Goal: Task Accomplishment & Management: Use online tool/utility

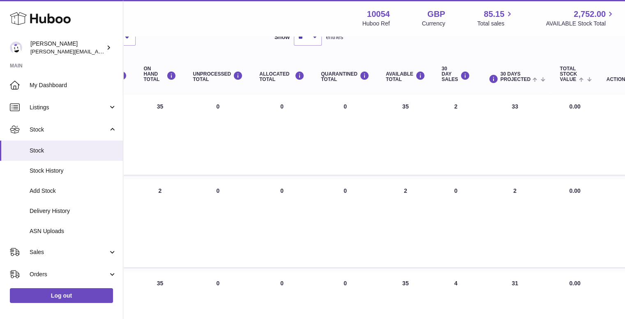
scroll to position [69, 0]
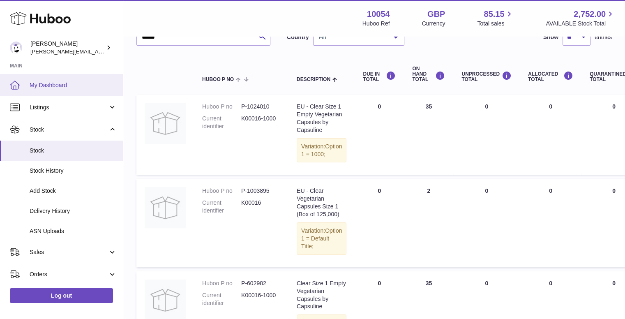
click at [46, 83] on span "My Dashboard" at bounding box center [73, 85] width 87 height 8
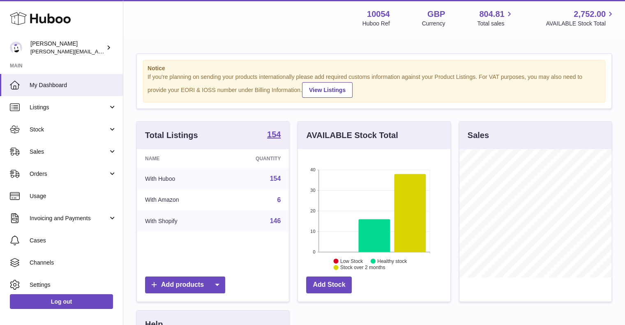
scroll to position [128, 152]
drag, startPoint x: 48, startPoint y: 152, endPoint x: 51, endPoint y: 157, distance: 5.9
click at [48, 152] on span "Sales" at bounding box center [69, 152] width 78 height 8
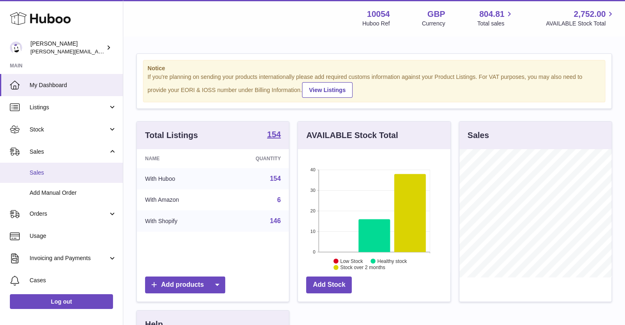
click at [50, 172] on span "Sales" at bounding box center [73, 173] width 87 height 8
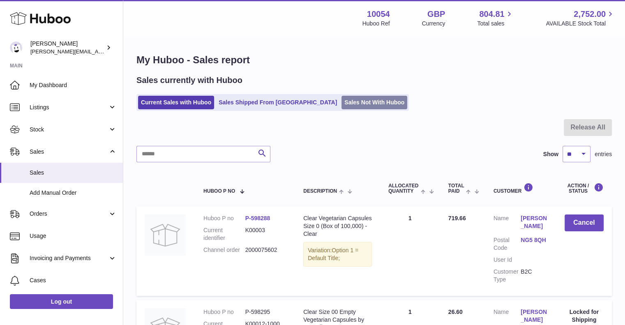
click at [341, 101] on link "Sales Not With Huboo" at bounding box center [374, 103] width 66 height 14
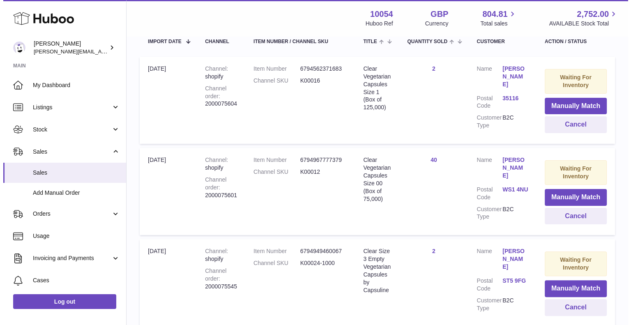
scroll to position [164, 0]
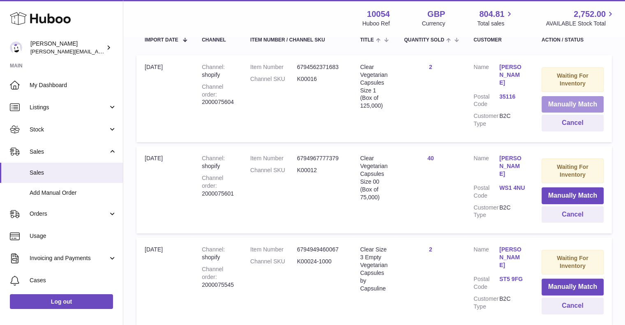
click at [574, 105] on button "Manually Match" at bounding box center [573, 104] width 62 height 17
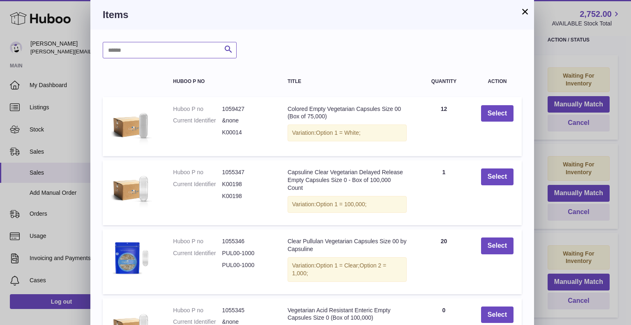
click at [144, 51] on input "text" at bounding box center [170, 50] width 134 height 16
type input "******"
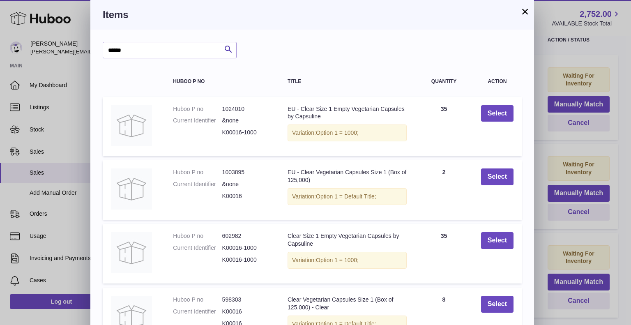
click at [524, 12] on button "×" at bounding box center [525, 12] width 10 height 10
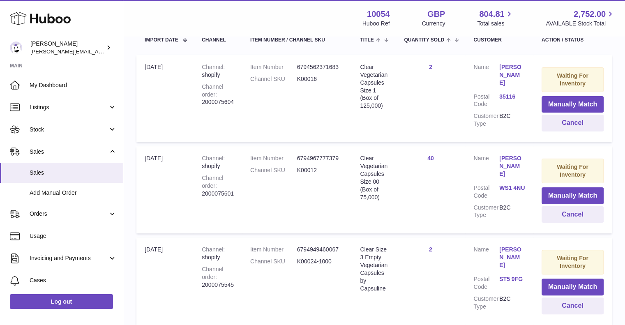
click at [307, 79] on dd "K00016" at bounding box center [320, 79] width 47 height 8
copy dd "K00016"
click at [572, 101] on button "Manually Match" at bounding box center [573, 104] width 62 height 17
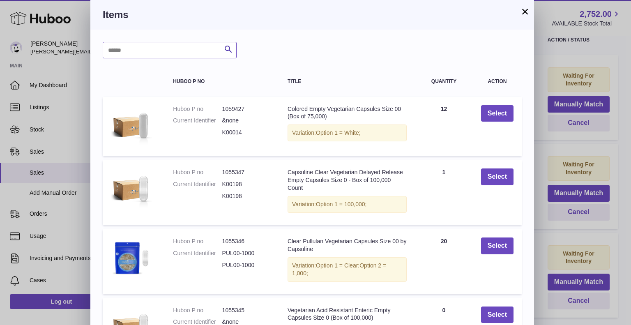
click at [168, 51] on input "text" at bounding box center [170, 50] width 134 height 16
paste input "******"
type input "******"
click at [230, 49] on icon "submit" at bounding box center [229, 49] width 10 height 10
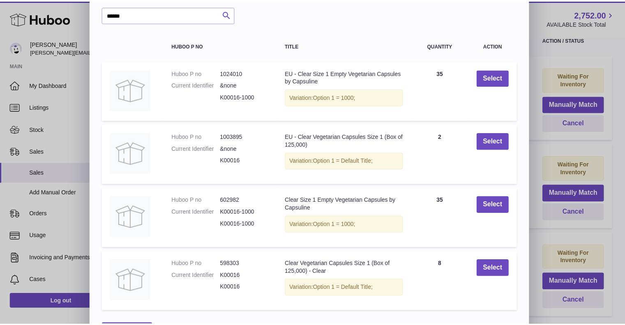
scroll to position [0, 0]
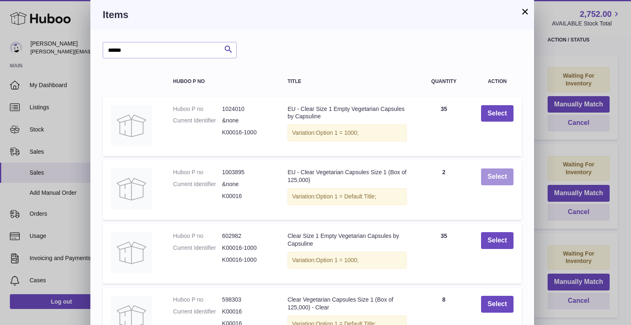
click at [496, 180] on button "Select" at bounding box center [497, 176] width 32 height 17
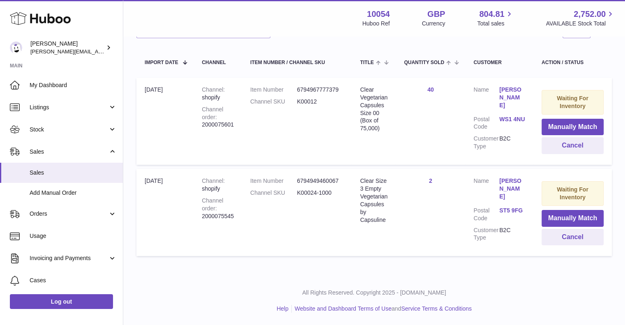
scroll to position [138, 0]
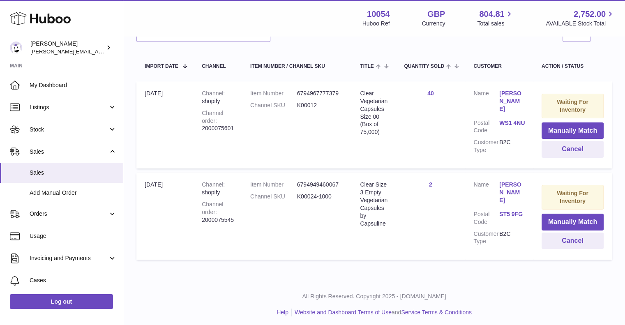
click at [427, 267] on div "My Huboo - Sales Not With Huboo Sales Not With Huboo Current Sales with Huboo S…" at bounding box center [374, 89] width 502 height 381
click at [377, 225] on td "Title Clear Size 3 Empty Vegetarian Capsules by Capsuline" at bounding box center [374, 216] width 44 height 87
drag, startPoint x: 330, startPoint y: 198, endPoint x: 284, endPoint y: 195, distance: 46.1
click at [284, 195] on dl "Item Number 6794949460067 Channel SKU K00024-1000" at bounding box center [296, 193] width 93 height 24
click at [227, 215] on div "Channel order 2000075545" at bounding box center [218, 212] width 32 height 23
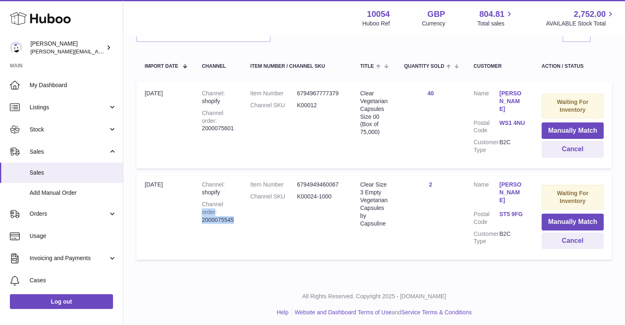
click at [227, 215] on div "Channel order 2000075545" at bounding box center [218, 212] width 32 height 23
click at [237, 215] on td "Channel shopify Channel order 2000075545" at bounding box center [218, 216] width 48 height 87
drag, startPoint x: 243, startPoint y: 217, endPoint x: 199, endPoint y: 217, distance: 44.0
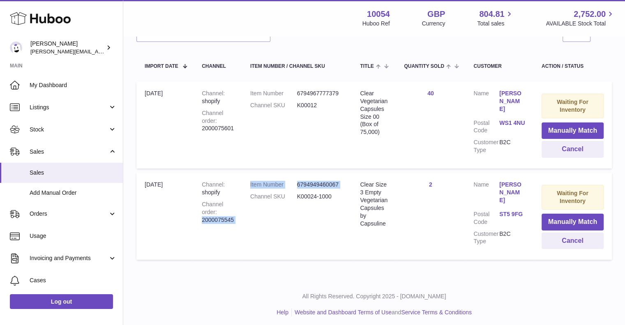
click at [199, 217] on tr "Import date 11th Oct Channel shopify Channel order 2000075545 Item Number 67949…" at bounding box center [373, 216] width 475 height 87
drag, startPoint x: 200, startPoint y: 217, endPoint x: 215, endPoint y: 219, distance: 15.3
click at [201, 217] on td "Channel shopify Channel order 2000075545" at bounding box center [218, 216] width 48 height 87
click at [260, 221] on td "Item Number 6794949460067 Channel SKU K00024-1000" at bounding box center [297, 216] width 110 height 87
copy div "2000075545"
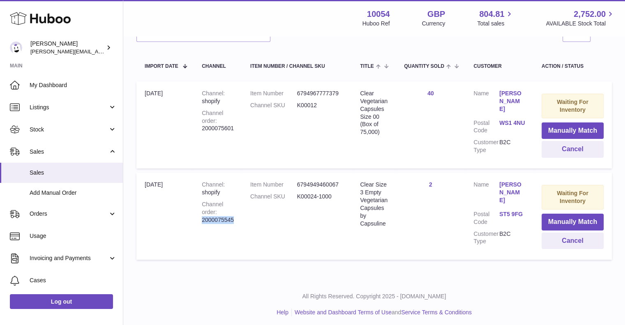
drag, startPoint x: 237, startPoint y: 217, endPoint x: 202, endPoint y: 217, distance: 35.3
click at [202, 217] on td "Channel shopify Channel order 2000075545" at bounding box center [218, 216] width 48 height 87
drag, startPoint x: 332, startPoint y: 194, endPoint x: 298, endPoint y: 194, distance: 33.7
click at [298, 194] on dd "K00024-1000" at bounding box center [320, 197] width 47 height 8
copy dd "K00024-1000"
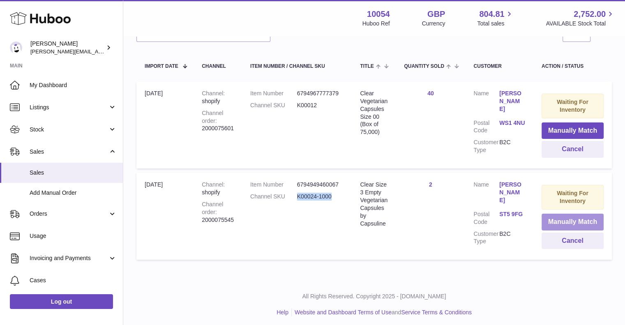
click at [570, 219] on button "Manually Match" at bounding box center [573, 222] width 62 height 17
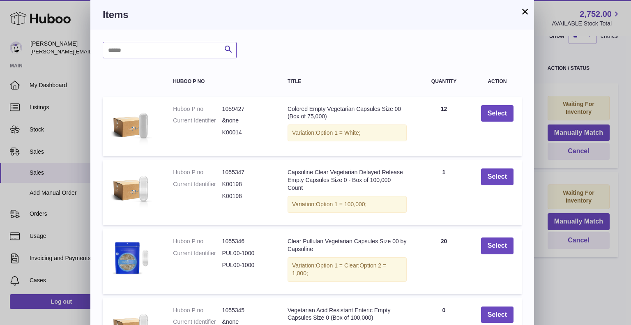
click at [143, 53] on input "text" at bounding box center [170, 50] width 134 height 16
paste input "**********"
type input "**********"
click at [229, 52] on icon "submit" at bounding box center [229, 49] width 10 height 10
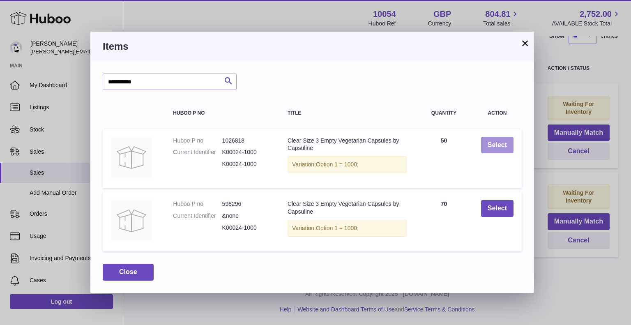
click at [488, 141] on button "Select" at bounding box center [497, 145] width 32 height 17
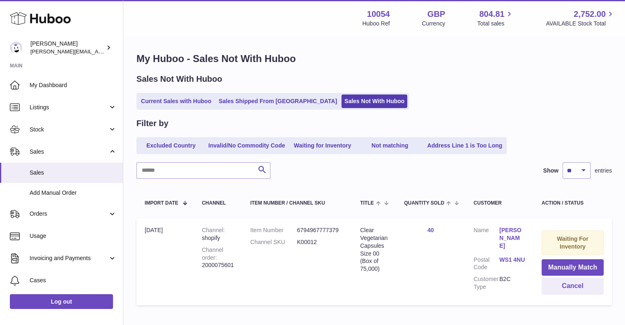
scroll to position [0, 0]
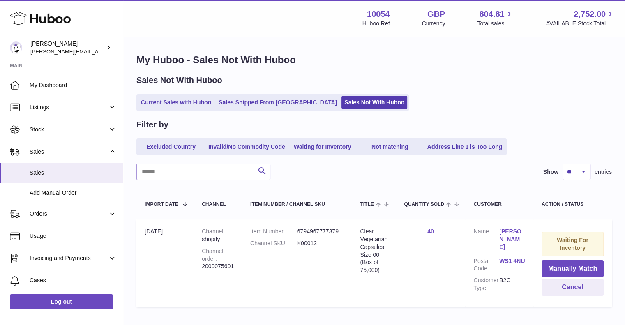
click at [394, 241] on td "Title Clear Vegetarian Capsules Size 00 (Box of 75,000)" at bounding box center [374, 262] width 44 height 87
click at [309, 175] on div "Search Show ** ** ** *** entries" at bounding box center [373, 172] width 475 height 16
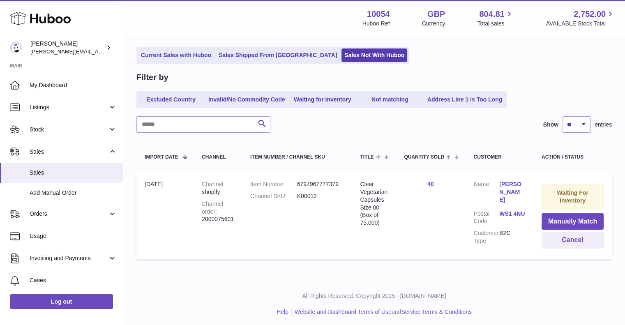
click at [414, 243] on td "Quantity Sold 40" at bounding box center [430, 215] width 69 height 87
click at [377, 251] on td "Title Clear Vegetarian Capsules Size 00 (Box of 75,000)" at bounding box center [374, 215] width 44 height 87
click at [197, 59] on link "Current Sales with Huboo" at bounding box center [176, 55] width 76 height 14
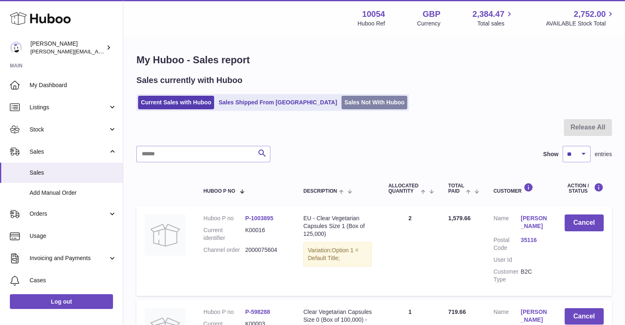
click at [341, 105] on link "Sales Not With Huboo" at bounding box center [374, 103] width 66 height 14
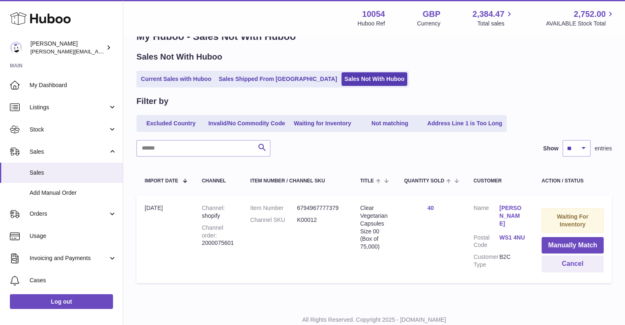
scroll to position [47, 0]
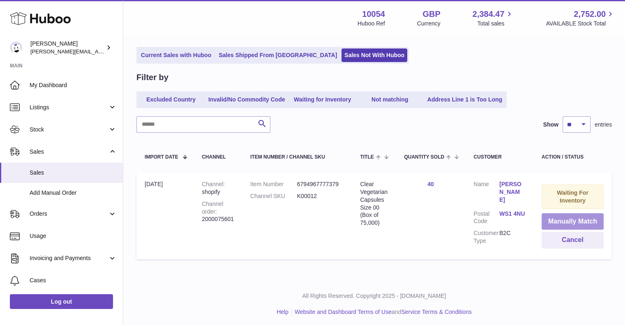
click at [561, 221] on button "Manually Match" at bounding box center [573, 221] width 62 height 17
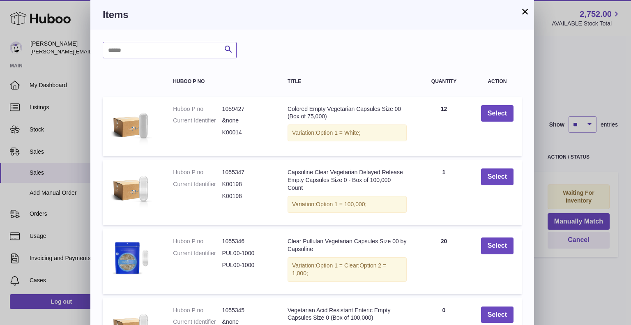
click at [156, 54] on input "text" at bounding box center [170, 50] width 134 height 16
click at [522, 12] on button "×" at bounding box center [525, 12] width 10 height 10
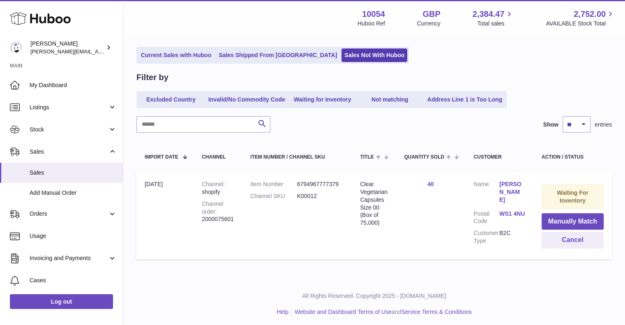
click at [443, 240] on td "Quantity Sold 40" at bounding box center [430, 215] width 69 height 87
click at [302, 211] on td "Item Number 6794967777379 Channel SKU K00012" at bounding box center [297, 215] width 110 height 87
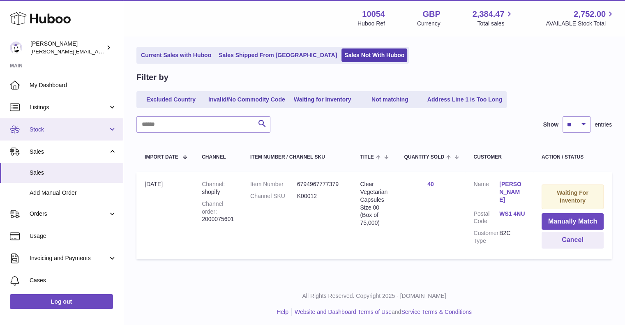
click at [40, 129] on span "Stock" at bounding box center [69, 130] width 78 height 8
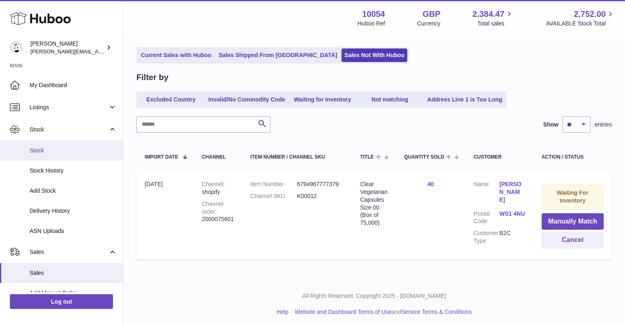
click at [49, 148] on span "Stock" at bounding box center [73, 151] width 87 height 8
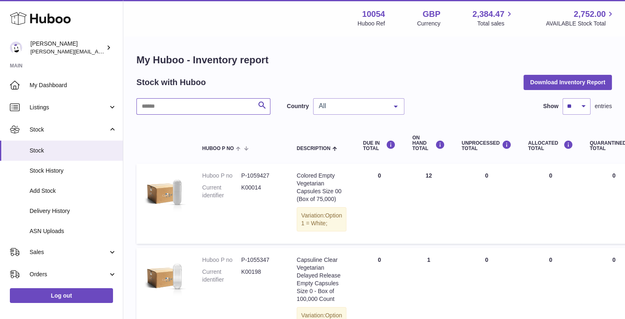
click at [211, 100] on input "text" at bounding box center [203, 106] width 134 height 16
type input "******"
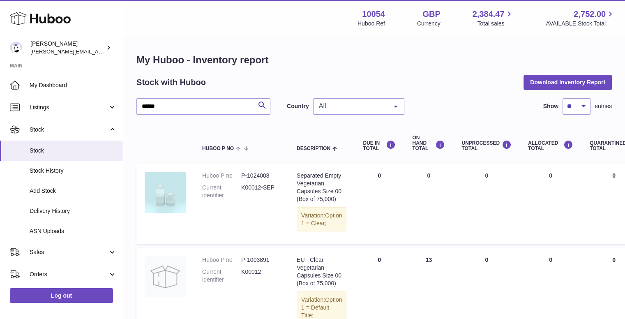
click at [367, 106] on span "All" at bounding box center [352, 106] width 71 height 8
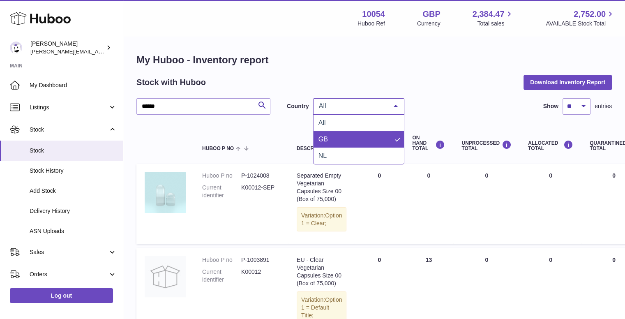
click at [345, 138] on span "GB" at bounding box center [359, 139] width 90 height 16
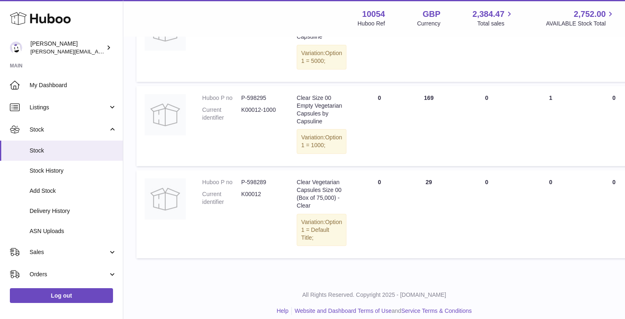
scroll to position [316, 0]
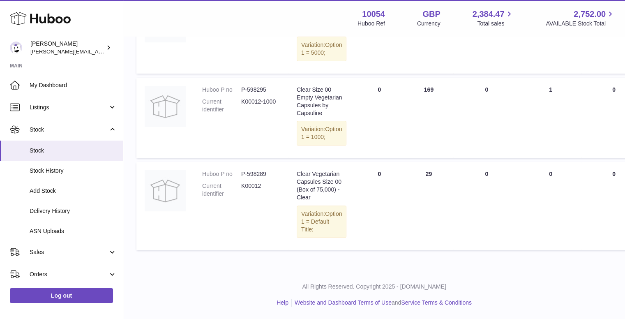
click at [415, 164] on td "ON HAND Total 29" at bounding box center [428, 206] width 49 height 88
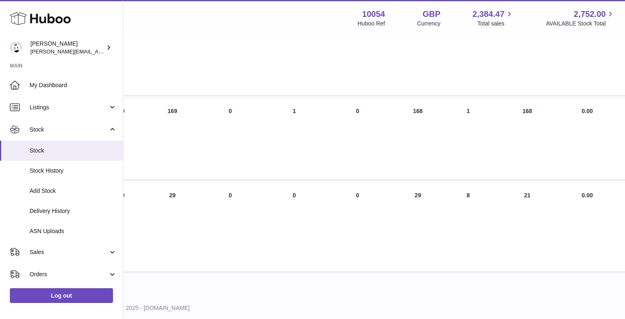
scroll to position [316, 256]
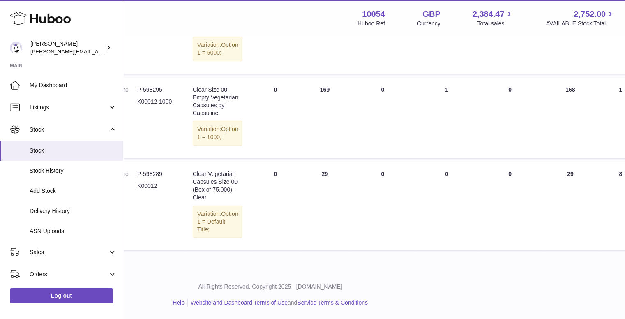
click at [288, 201] on td "DUE IN Total 0" at bounding box center [275, 206] width 49 height 88
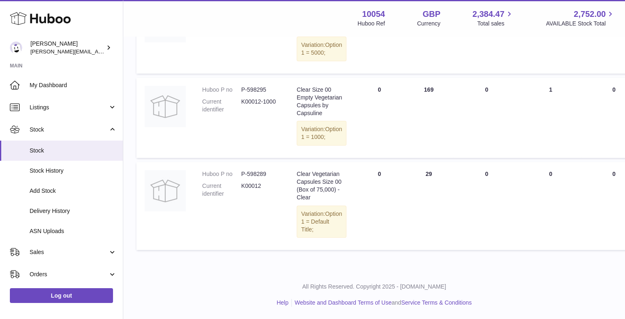
scroll to position [316, 0]
click at [255, 182] on dd "K00012" at bounding box center [260, 190] width 39 height 16
click at [332, 185] on div "Clear Vegetarian Capsules Size 00 (Box of 75,000) - Clear" at bounding box center [322, 185] width 50 height 31
click at [317, 170] on div "Clear Vegetarian Capsules Size 00 (Box of 75,000) - Clear" at bounding box center [322, 185] width 50 height 31
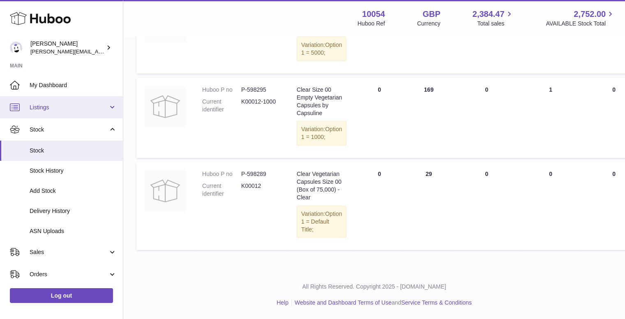
click at [31, 101] on link "Listings" at bounding box center [61, 107] width 123 height 22
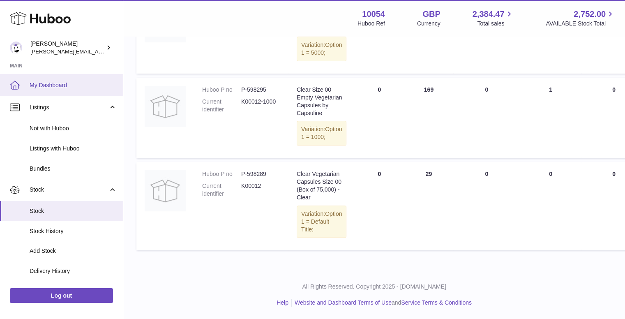
click at [45, 87] on span "My Dashboard" at bounding box center [73, 85] width 87 height 8
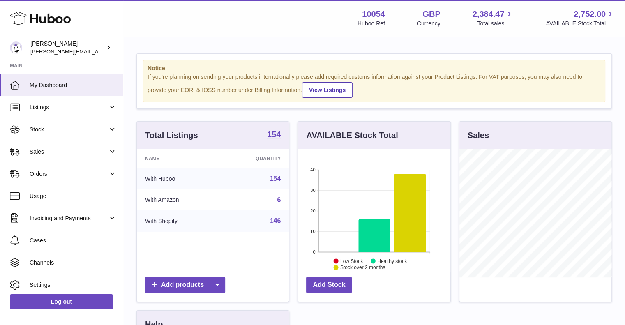
scroll to position [128, 152]
click at [59, 157] on link "Sales" at bounding box center [61, 152] width 123 height 22
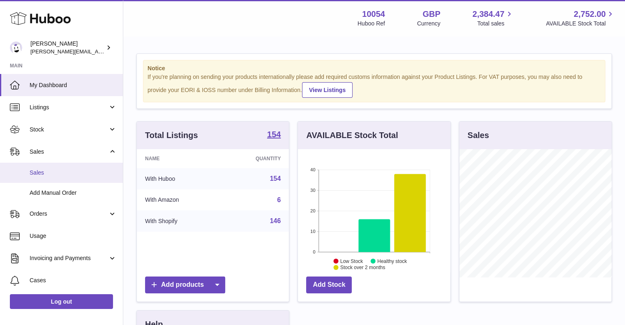
click at [59, 168] on link "Sales" at bounding box center [61, 173] width 123 height 20
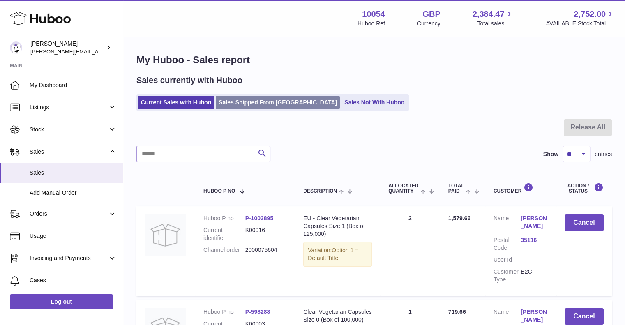
click at [258, 104] on link "Sales Shipped From [GEOGRAPHIC_DATA]" at bounding box center [278, 103] width 124 height 14
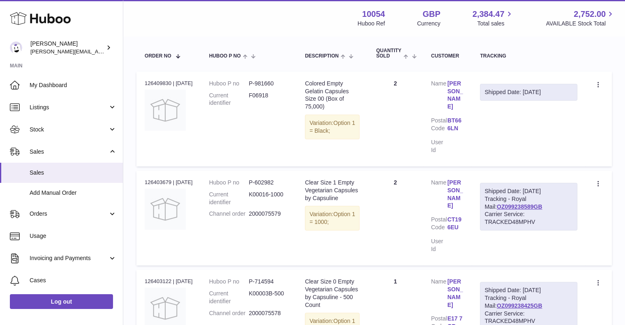
scroll to position [82, 0]
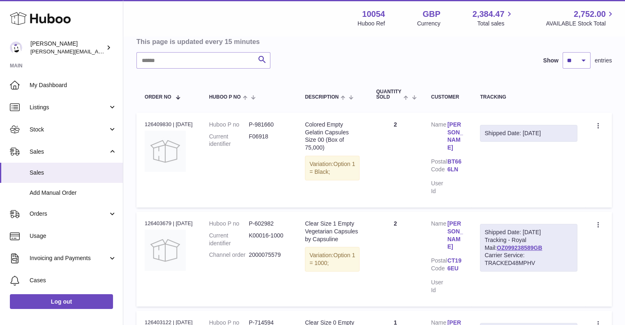
click at [539, 131] on div "Shipped Date: [DATE]" at bounding box center [528, 133] width 88 height 8
click at [598, 125] on icon at bounding box center [597, 125] width 1 height 5
click at [503, 129] on div "Shipped Date: 14th Oct 2025" at bounding box center [528, 133] width 88 height 8
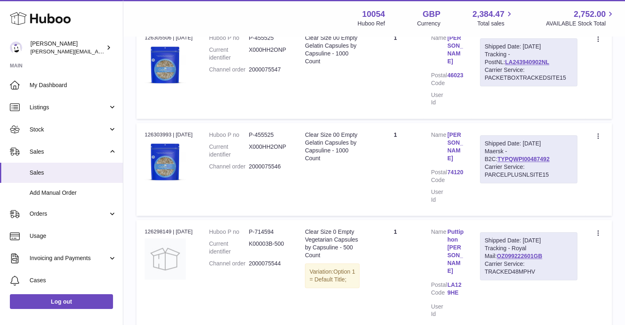
scroll to position [891, 0]
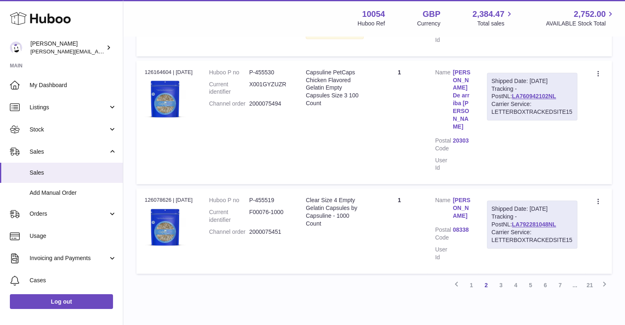
scroll to position [841, 0]
click at [374, 222] on td "Quantity 1" at bounding box center [399, 230] width 55 height 85
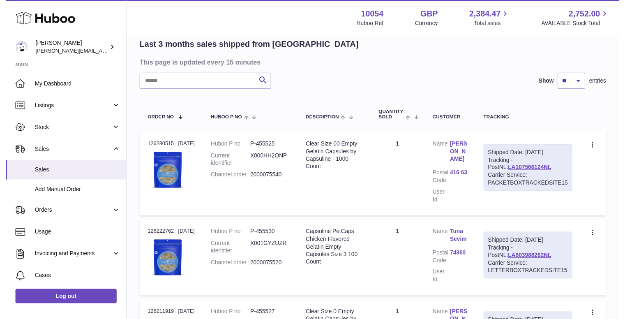
scroll to position [0, 0]
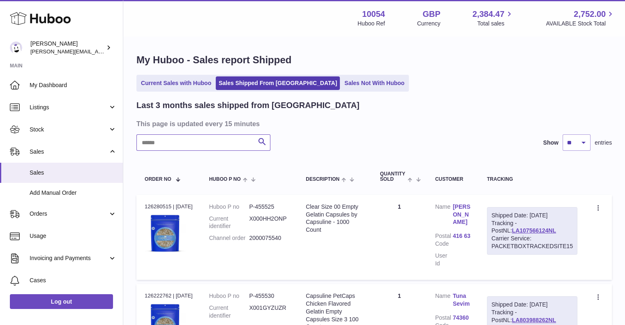
click at [148, 138] on input "text" at bounding box center [203, 142] width 134 height 16
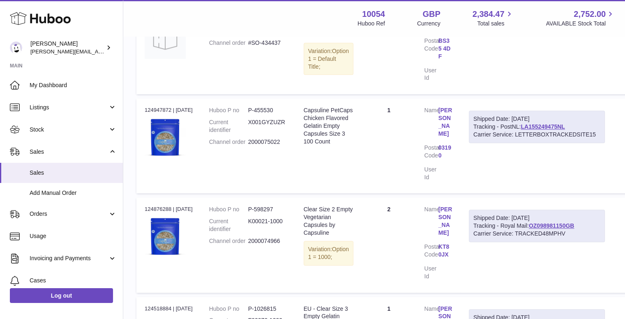
scroll to position [616, 0]
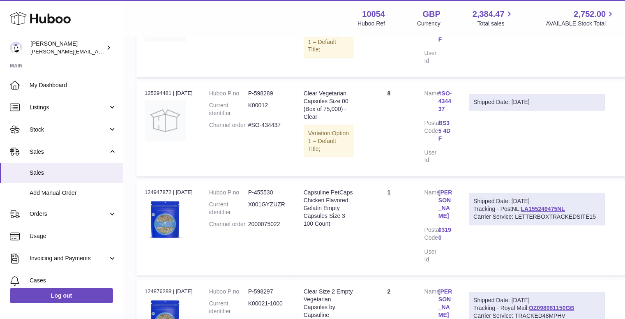
type input "**"
click at [287, 121] on dd "#SO-434437" at bounding box center [267, 125] width 39 height 8
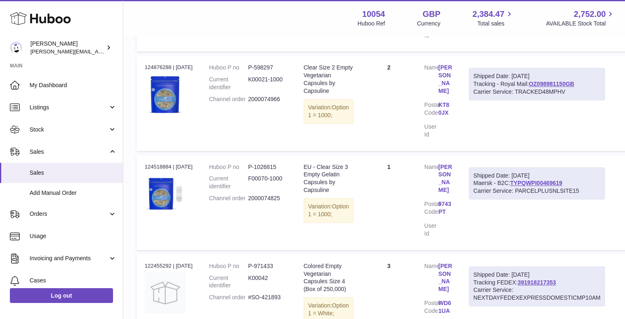
scroll to position [952, 0]
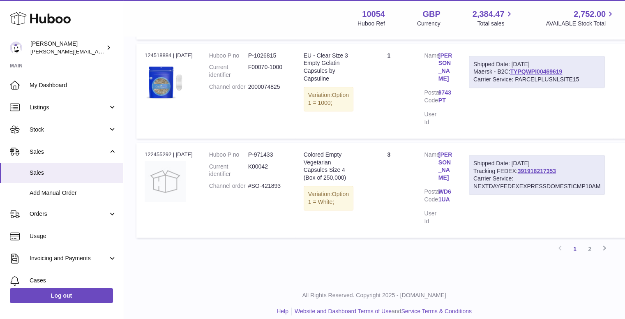
click at [315, 136] on td "Description EU - Clear Size 3 Empty Gelatin Capsules by Capsuline Variation: Op…" at bounding box center [328, 91] width 66 height 95
click at [390, 178] on td "Quantity 3" at bounding box center [389, 190] width 54 height 95
click at [496, 186] on div "Carrier Service: NEXTDAYFEDEXEXPRESSDOMESTICMP10AM" at bounding box center [536, 183] width 127 height 16
click at [495, 198] on td "Shipped Date: 8th Aug 2025 Tracking FEDEX: 391918217353 Carrier Service: NEXTDA…" at bounding box center [537, 190] width 152 height 95
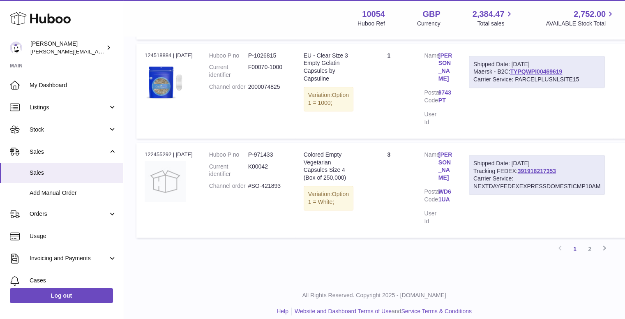
click at [373, 201] on td "Quantity 3" at bounding box center [389, 190] width 54 height 95
click at [406, 179] on td "Quantity 3" at bounding box center [389, 190] width 54 height 95
click at [264, 185] on dd "#SO-421893" at bounding box center [267, 186] width 39 height 8
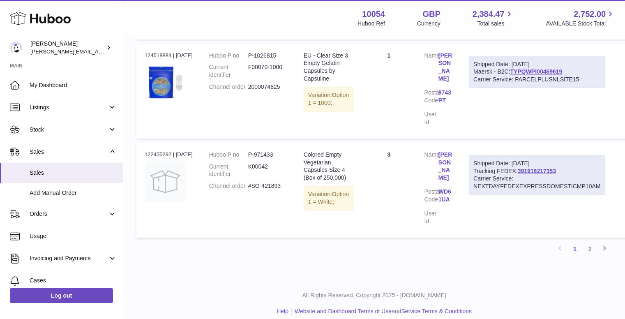
click at [383, 192] on td "Quantity 3" at bounding box center [389, 190] width 54 height 95
click at [389, 195] on td "Quantity 3" at bounding box center [389, 190] width 54 height 95
click at [524, 187] on div "Carrier Service: NEXTDAYFEDEXEXPRESSDOMESTICMP10AM" at bounding box center [536, 183] width 127 height 16
click at [386, 169] on td "Quantity 3" at bounding box center [389, 190] width 54 height 95
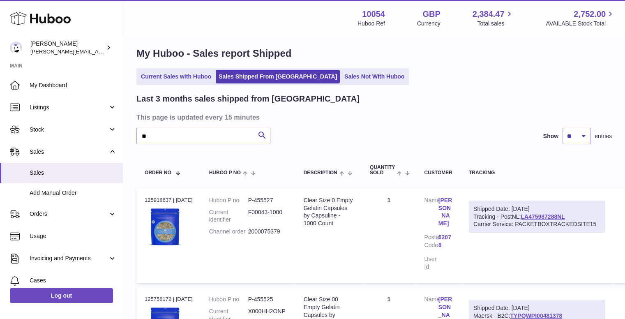
scroll to position [0, 0]
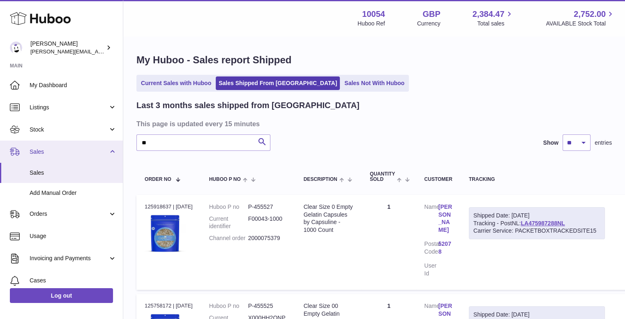
click at [44, 148] on span "Sales" at bounding box center [69, 152] width 78 height 8
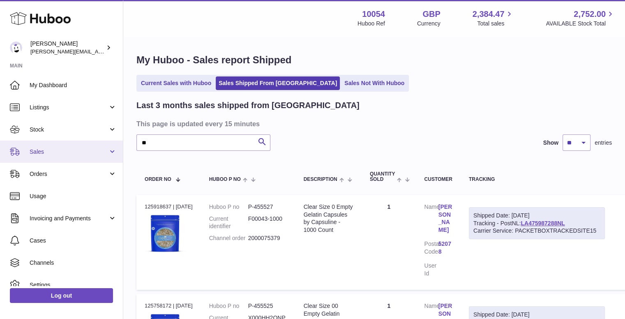
click at [62, 155] on span "Sales" at bounding box center [69, 152] width 78 height 8
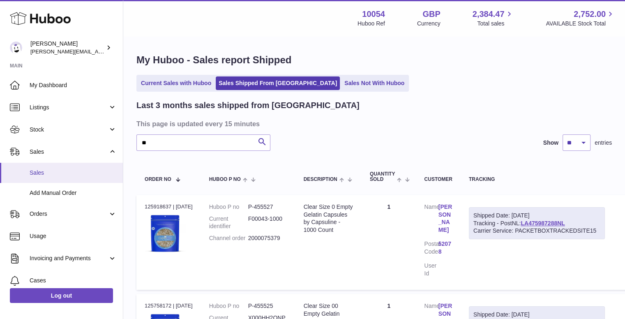
click at [53, 172] on span "Sales" at bounding box center [73, 173] width 87 height 8
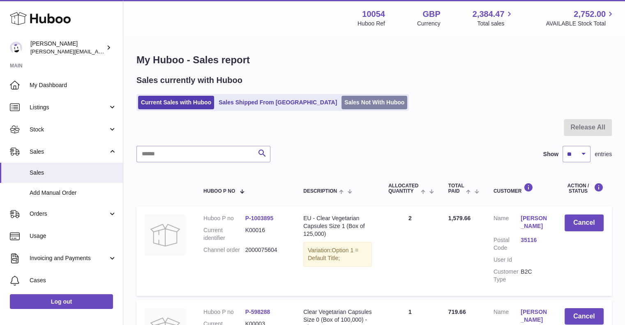
click at [341, 104] on link "Sales Not With Huboo" at bounding box center [374, 103] width 66 height 14
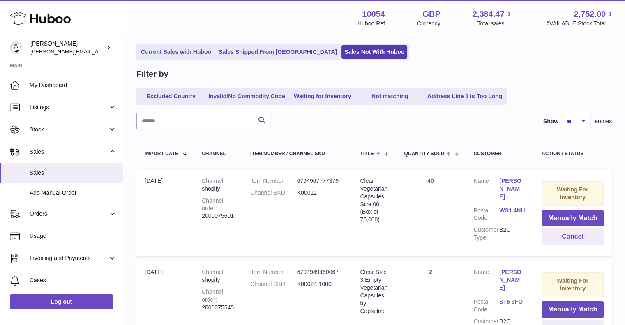
scroll to position [123, 0]
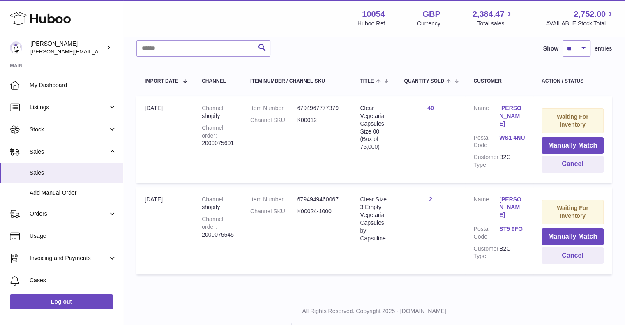
click at [341, 174] on td "Item Number 6794967777379 Channel SKU K00012" at bounding box center [297, 139] width 110 height 87
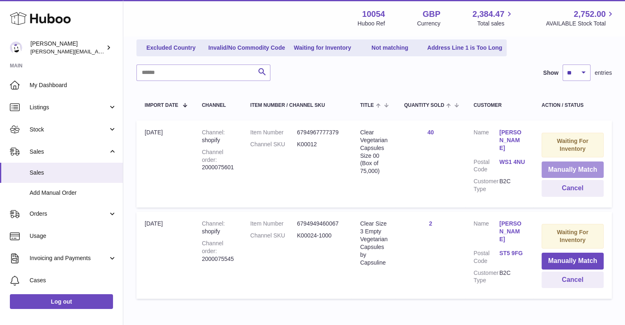
scroll to position [138, 0]
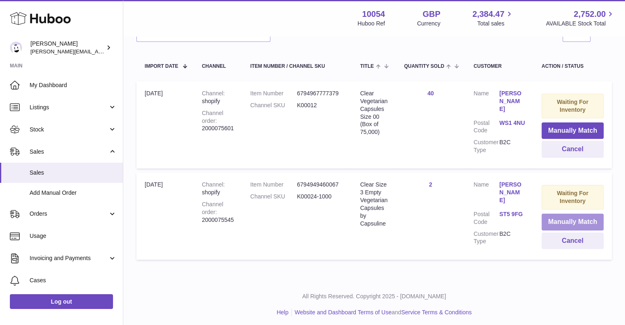
click at [581, 214] on button "Manually Match" at bounding box center [573, 222] width 62 height 17
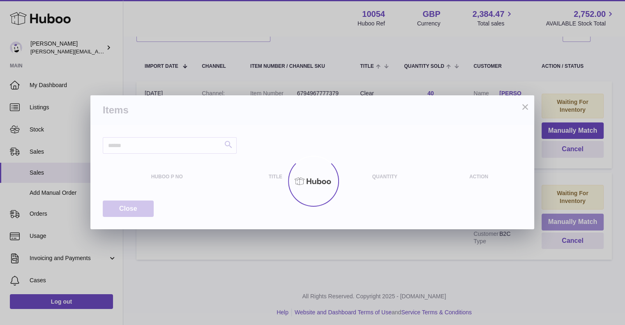
scroll to position [136, 0]
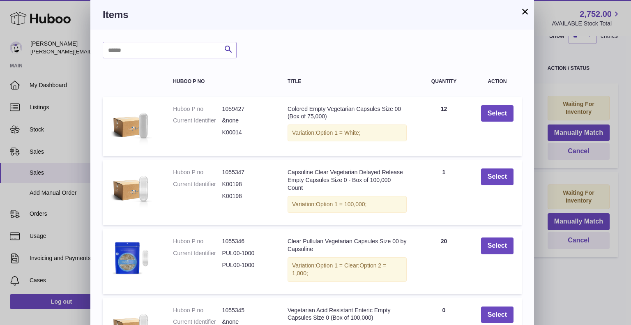
click at [523, 14] on button "×" at bounding box center [525, 12] width 10 height 10
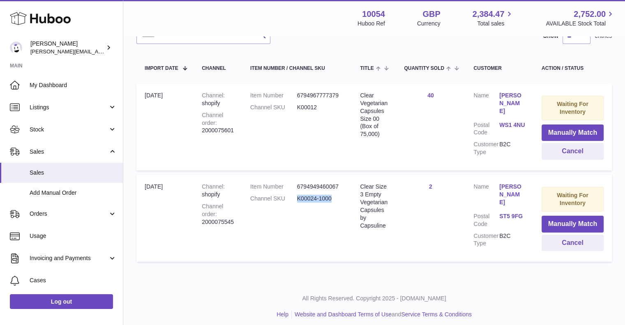
drag, startPoint x: 333, startPoint y: 197, endPoint x: 295, endPoint y: 197, distance: 37.8
click at [295, 197] on dl "Item Number 6794949460067 Channel SKU K00024-1000" at bounding box center [296, 195] width 93 height 24
copy dl "K00024-1000"
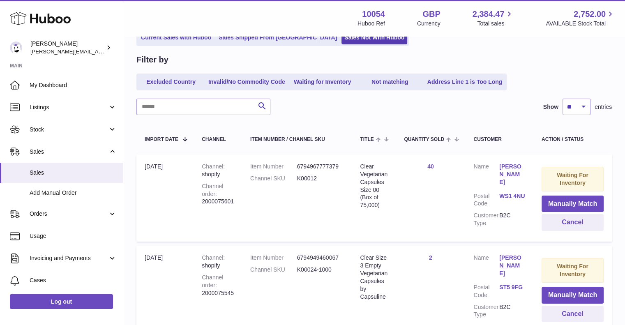
scroll to position [138, 0]
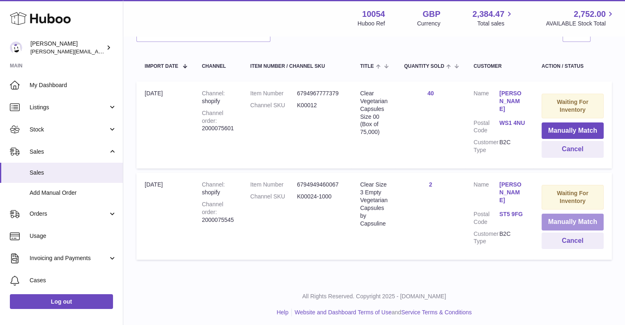
click at [565, 218] on button "Manually Match" at bounding box center [573, 222] width 62 height 17
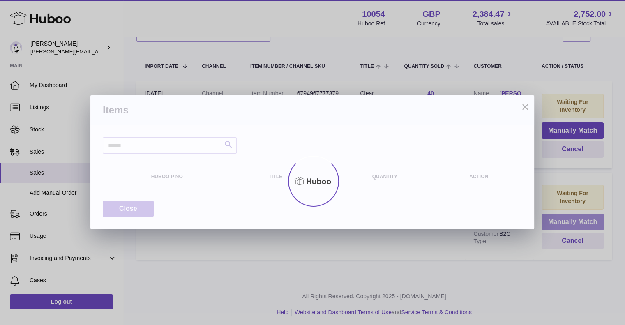
scroll to position [136, 0]
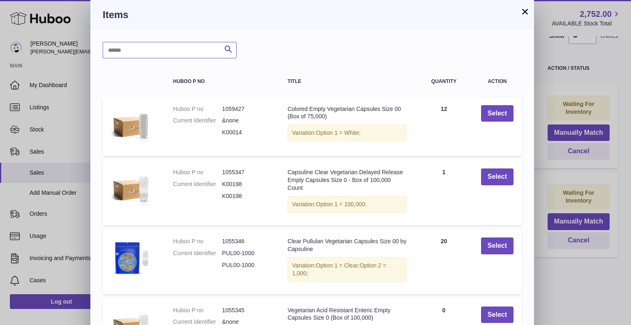
click at [148, 54] on input "text" at bounding box center [170, 50] width 134 height 16
paste input "**********"
type input "**********"
click at [232, 51] on icon "submit" at bounding box center [229, 49] width 10 height 10
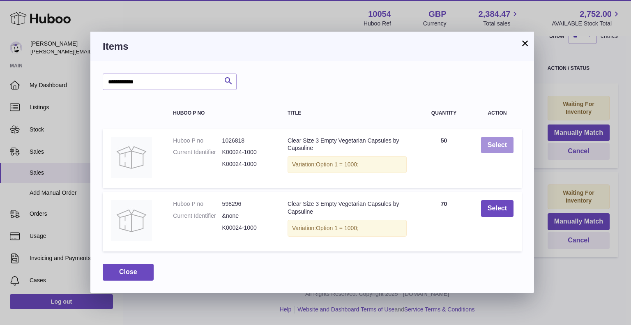
click at [493, 148] on button "Select" at bounding box center [497, 145] width 32 height 17
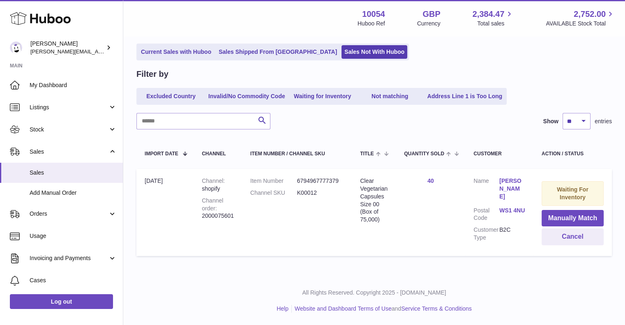
scroll to position [47, 0]
